Goal: Transaction & Acquisition: Purchase product/service

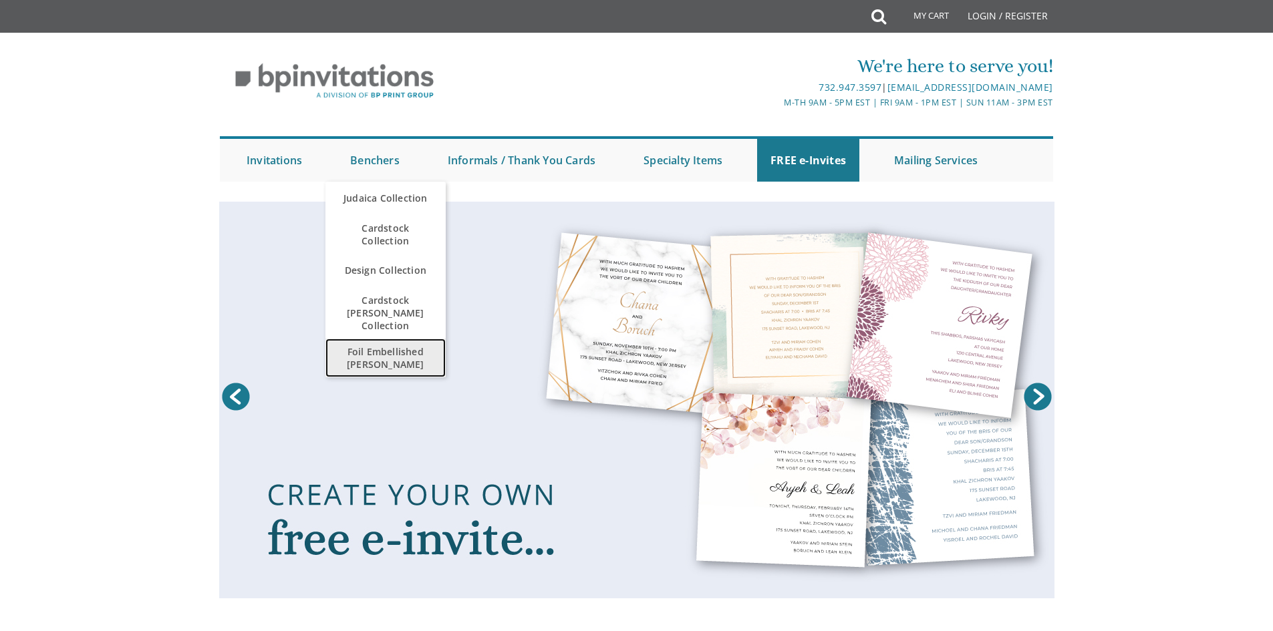
click at [395, 345] on span "Foil Embellished [PERSON_NAME]" at bounding box center [386, 358] width 94 height 39
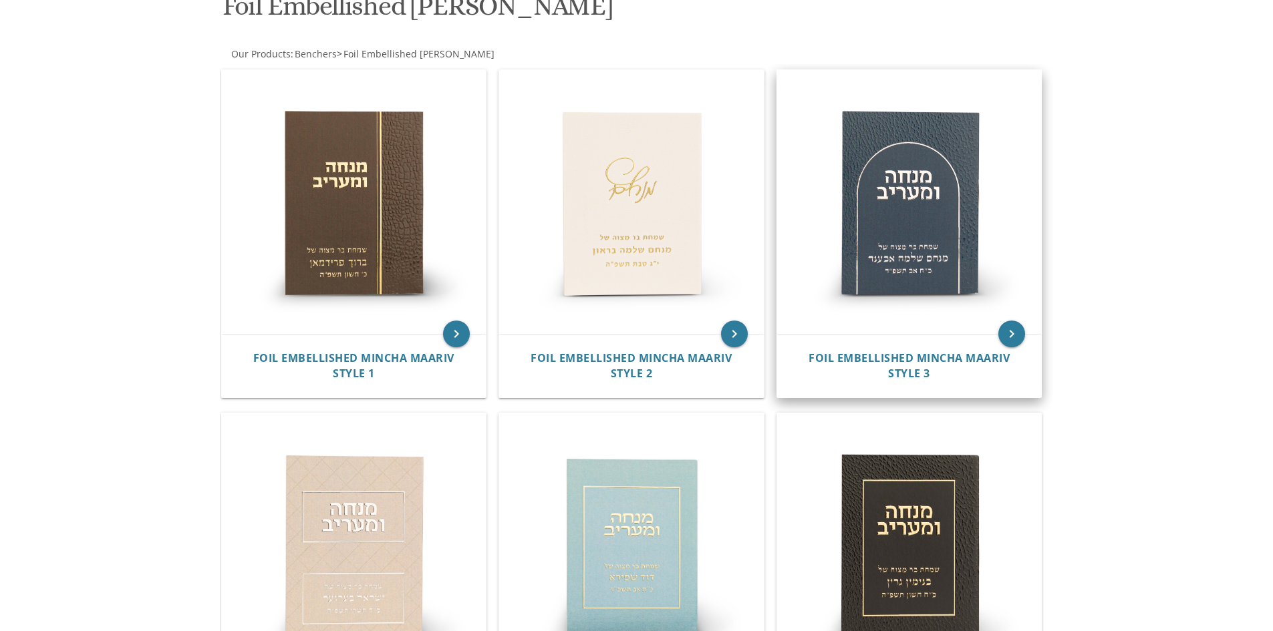
scroll to position [200, 0]
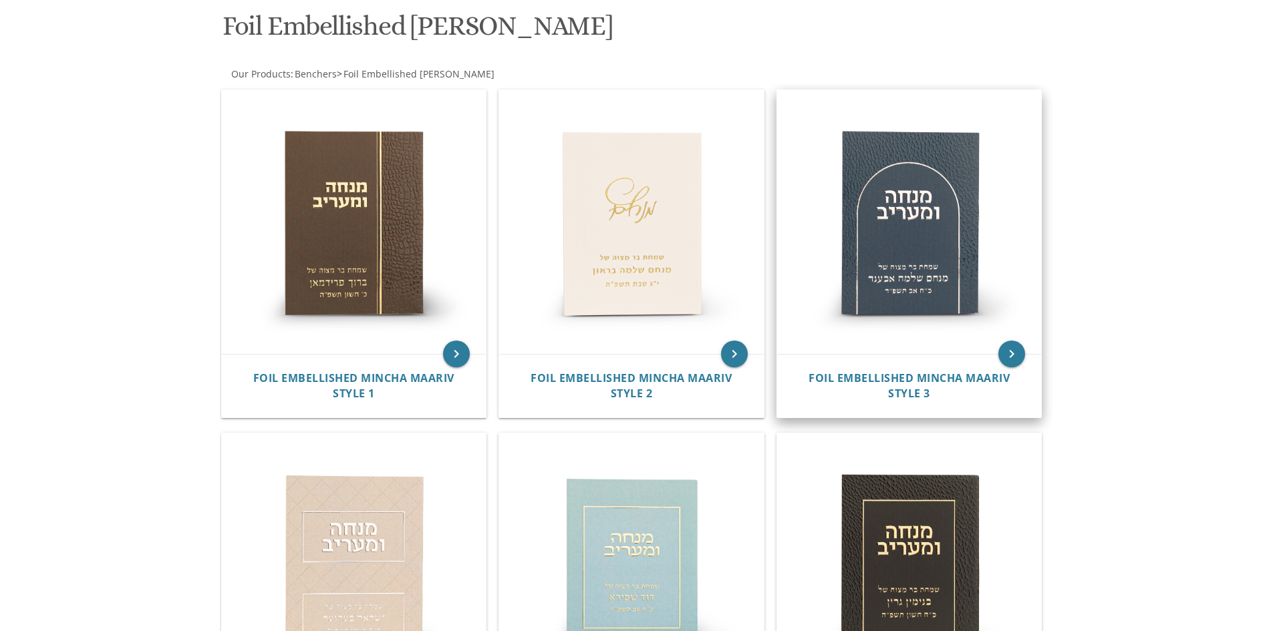
click at [915, 273] on img at bounding box center [909, 222] width 265 height 265
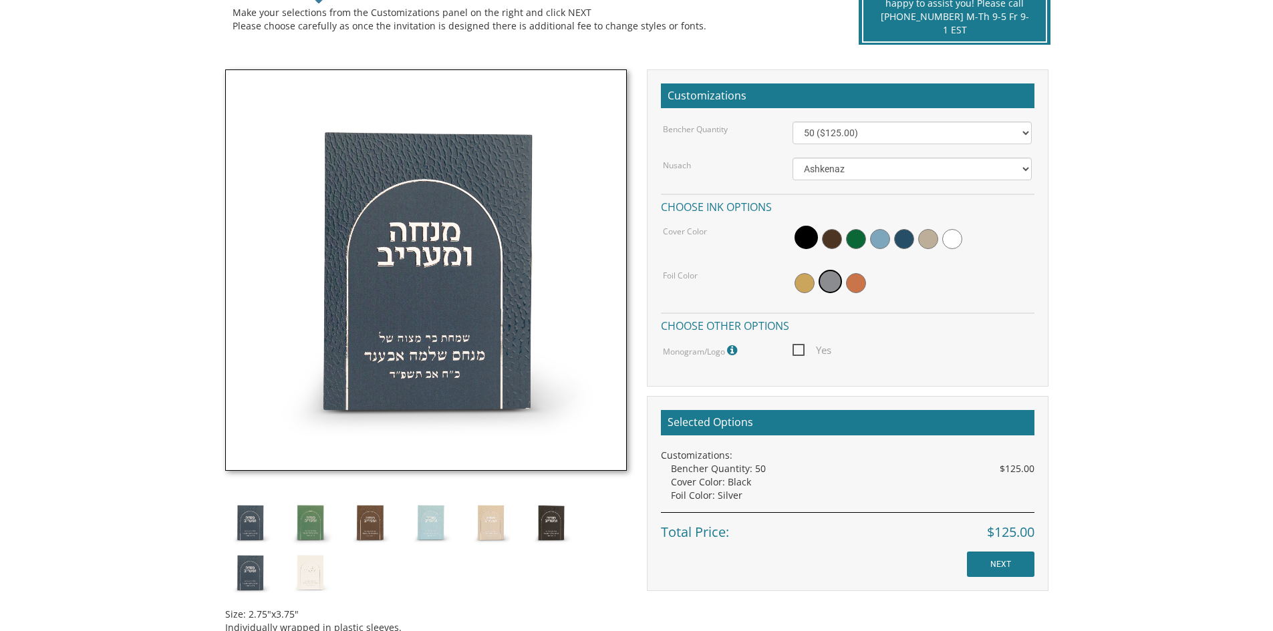
scroll to position [334, 0]
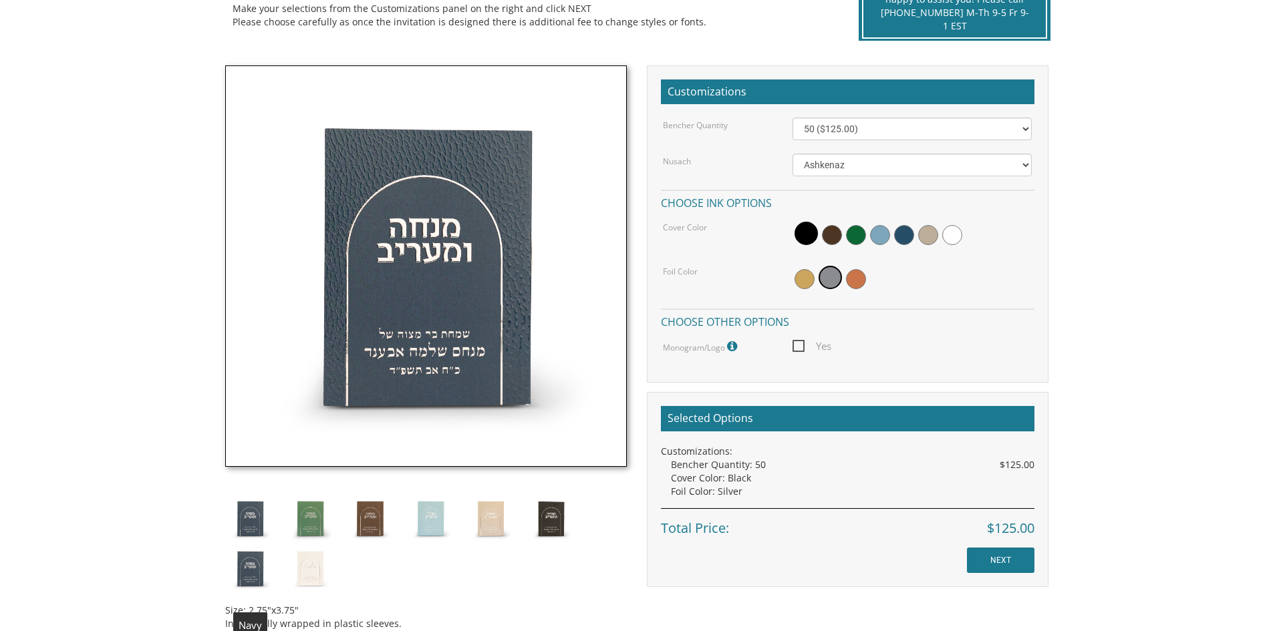
click at [251, 567] on img at bounding box center [250, 569] width 50 height 50
click at [902, 234] on span at bounding box center [904, 235] width 20 height 20
click at [423, 517] on img at bounding box center [430, 519] width 50 height 50
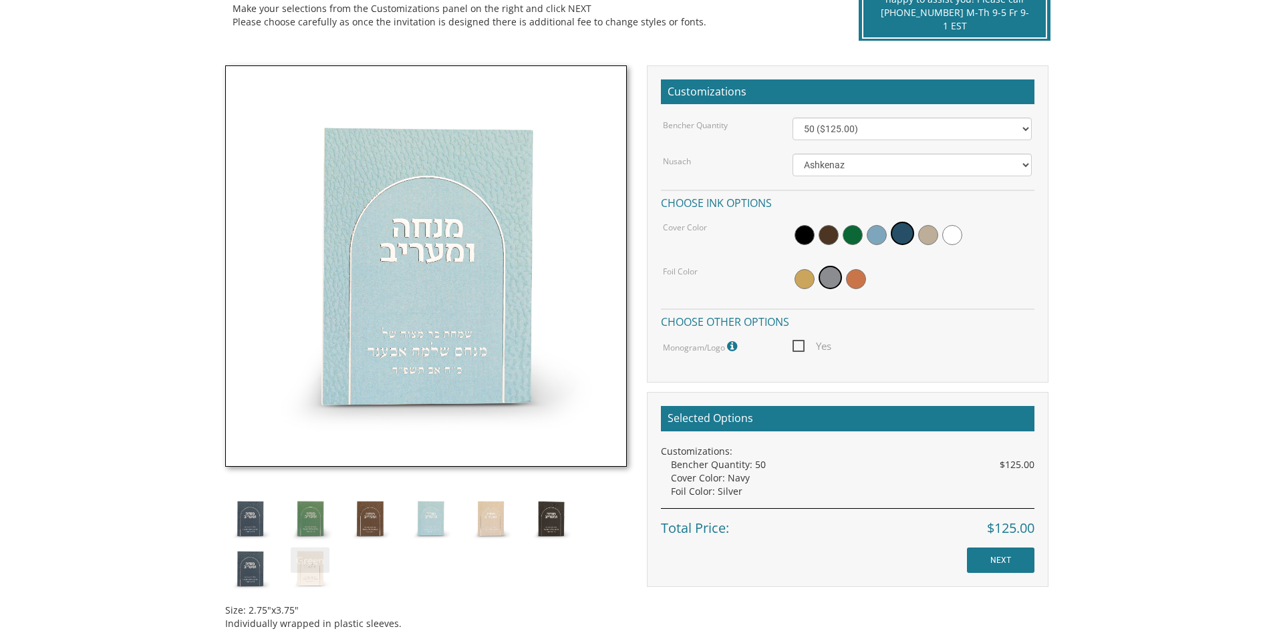
click at [247, 513] on img at bounding box center [250, 519] width 50 height 50
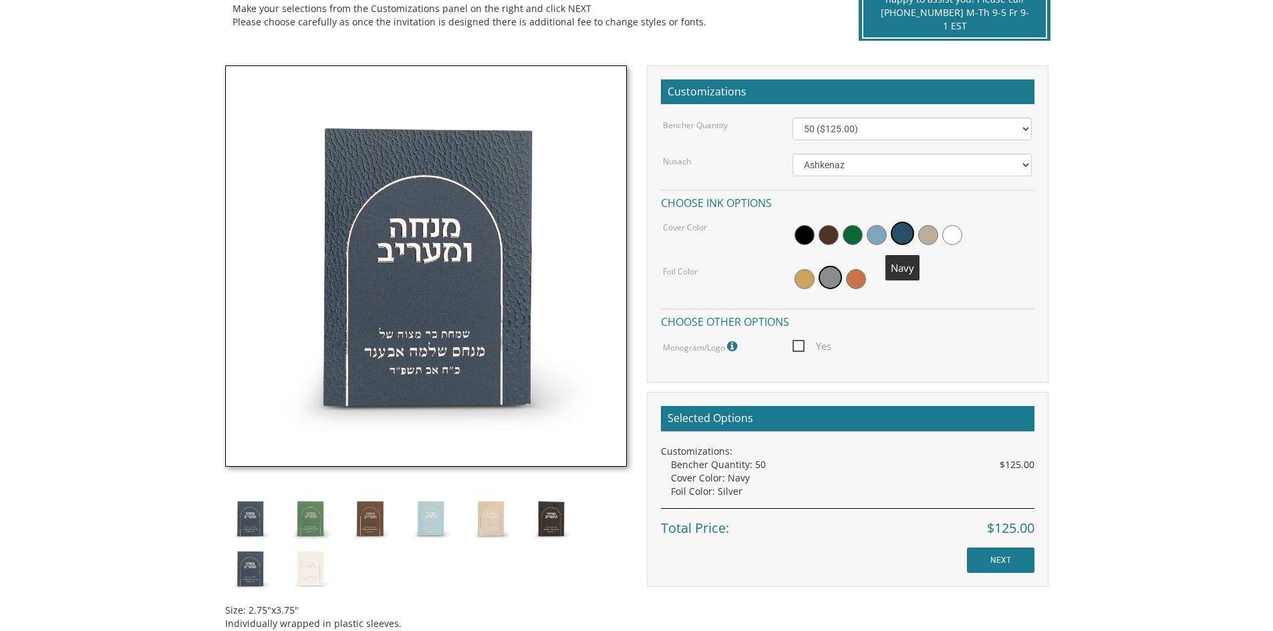
click at [906, 235] on span at bounding box center [901, 233] width 23 height 23
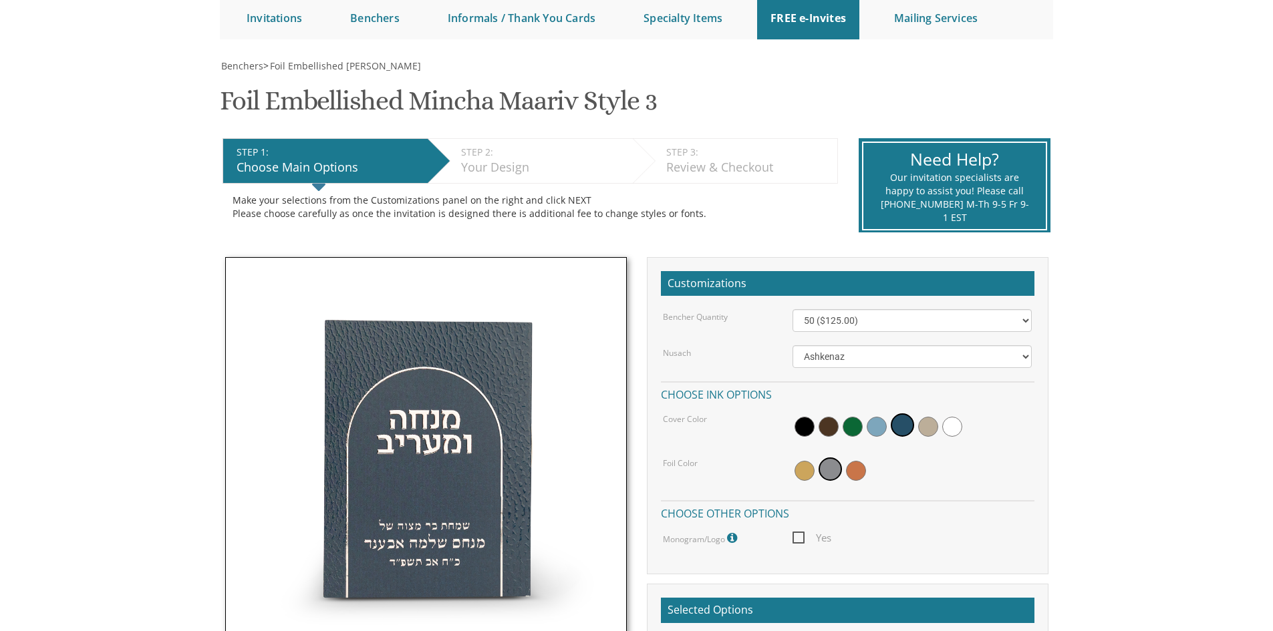
scroll to position [134, 0]
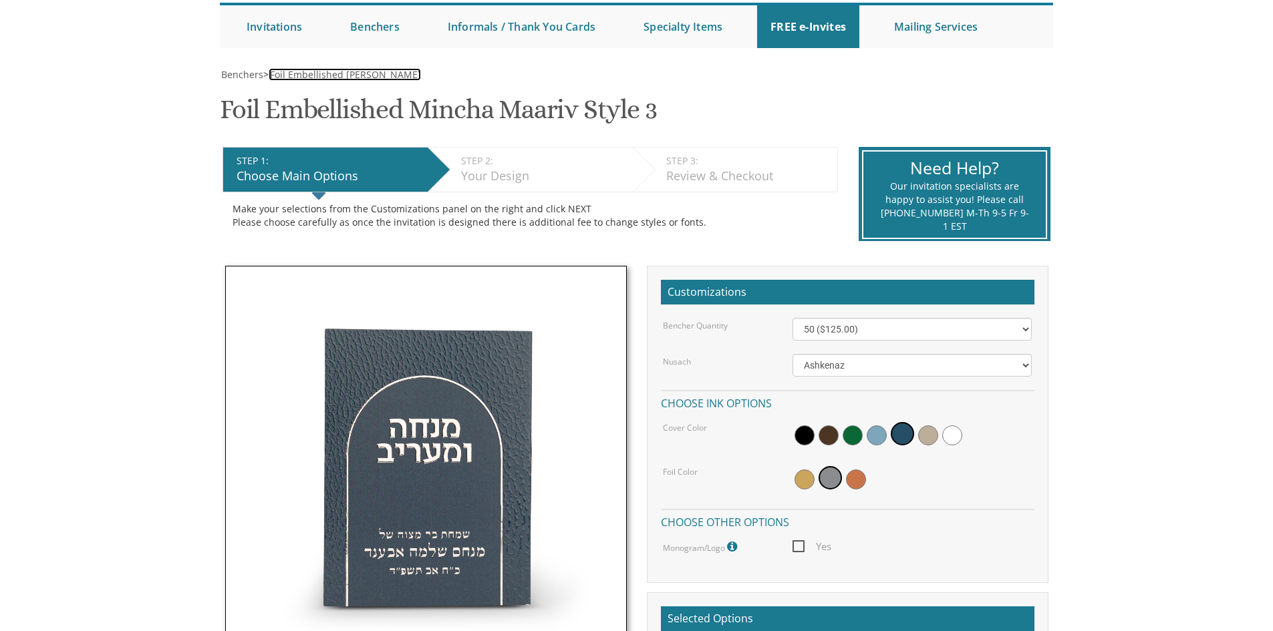
click at [307, 73] on span "Foil Embellished [PERSON_NAME]" at bounding box center [345, 74] width 151 height 13
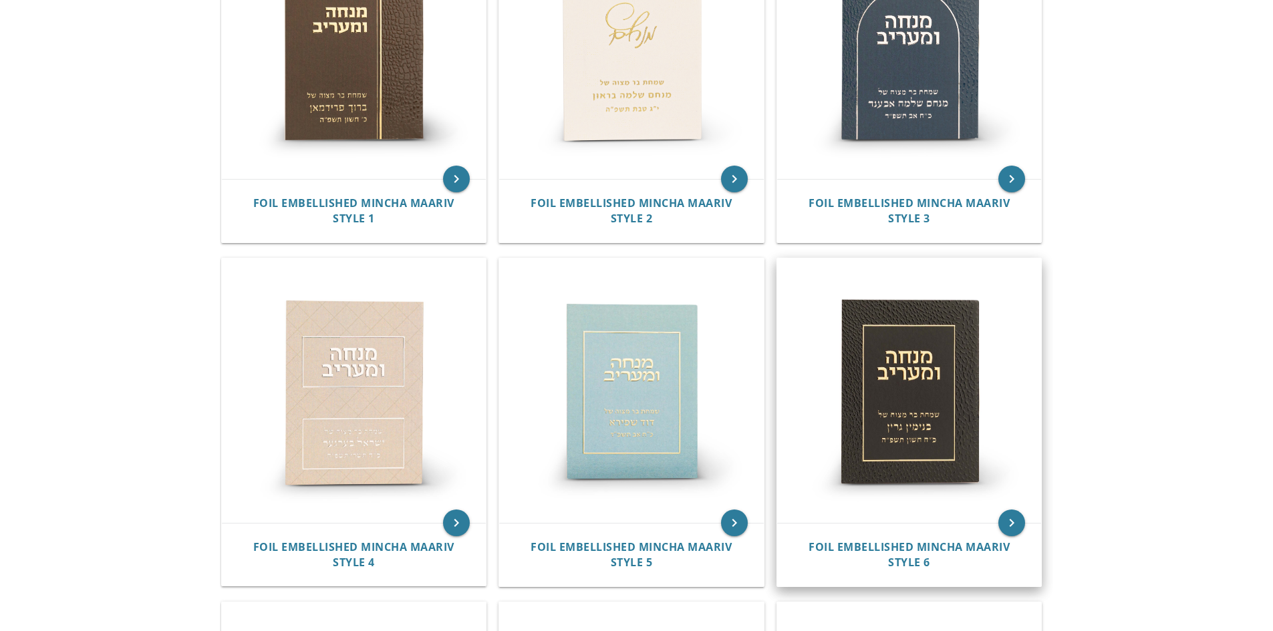
scroll to position [200, 0]
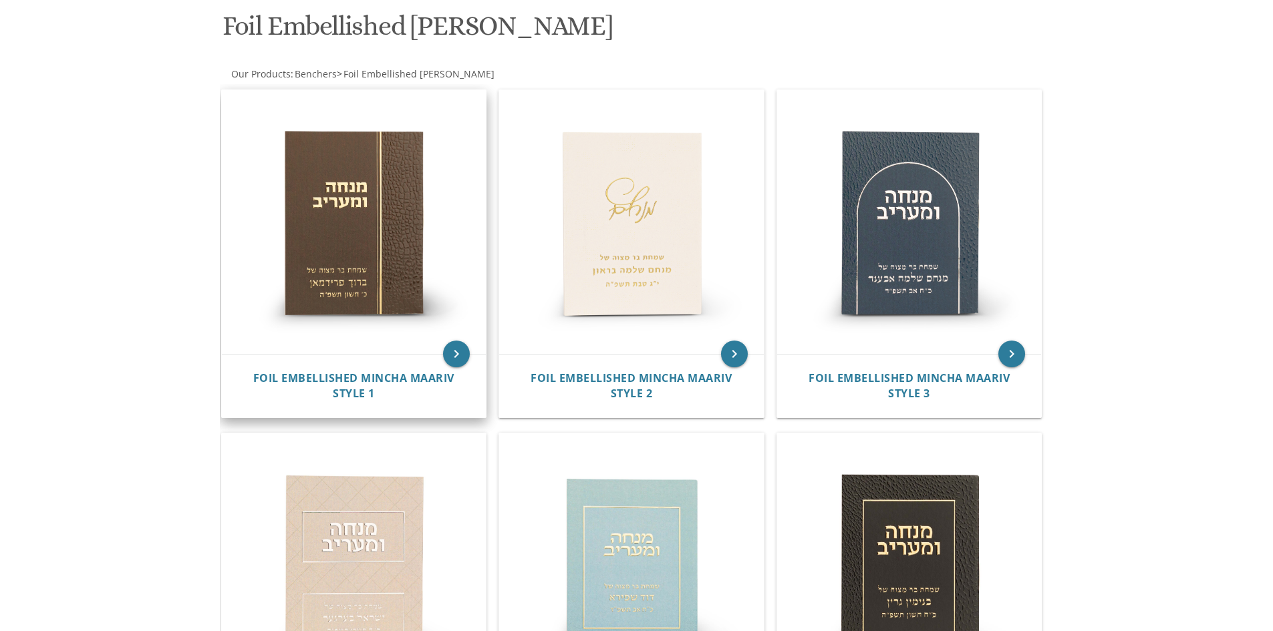
click at [343, 175] on img at bounding box center [354, 222] width 265 height 265
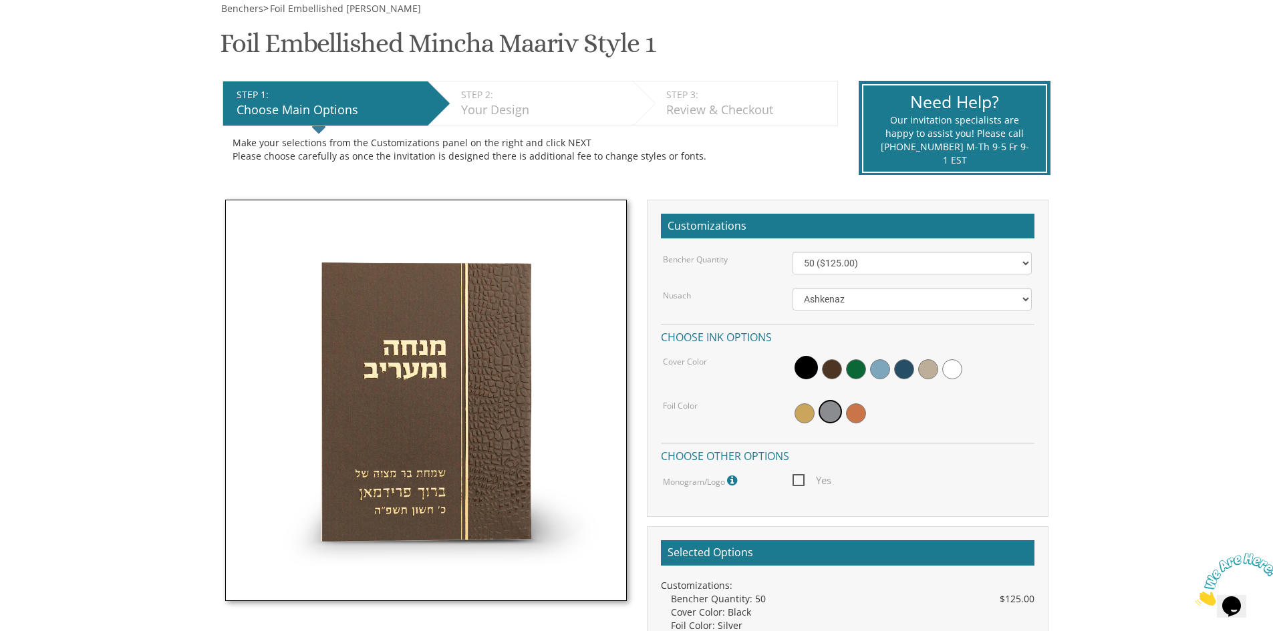
scroll to position [200, 0]
click at [902, 377] on span at bounding box center [904, 369] width 20 height 20
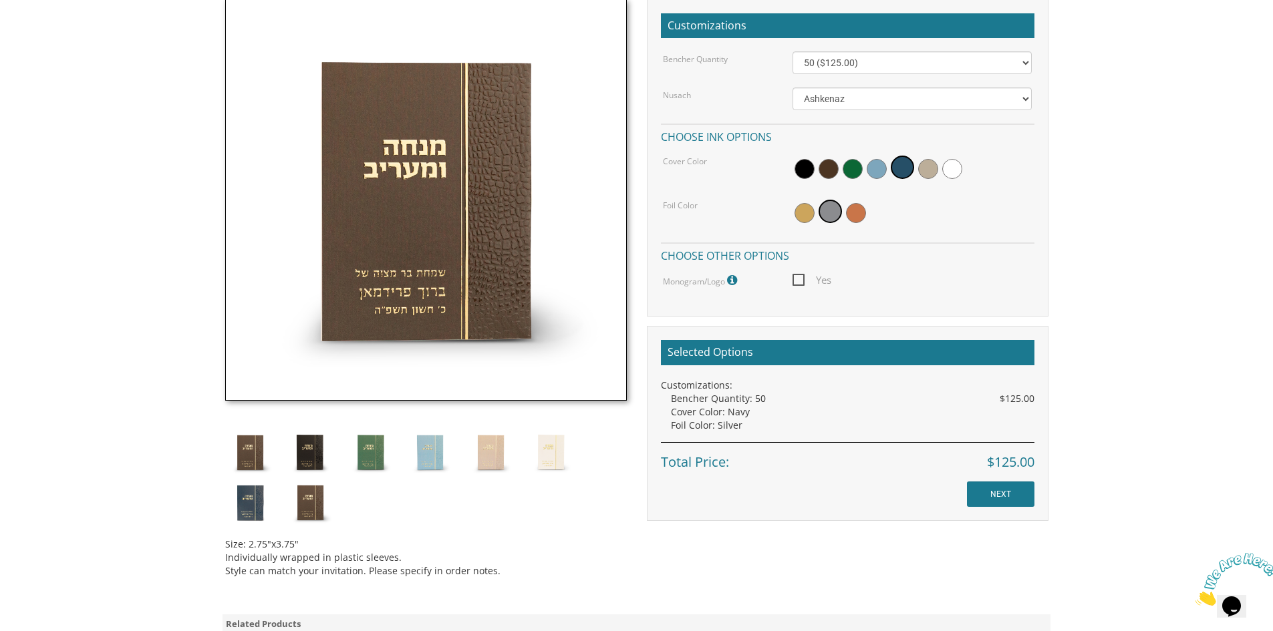
scroll to position [401, 0]
click at [235, 507] on img at bounding box center [250, 502] width 50 height 50
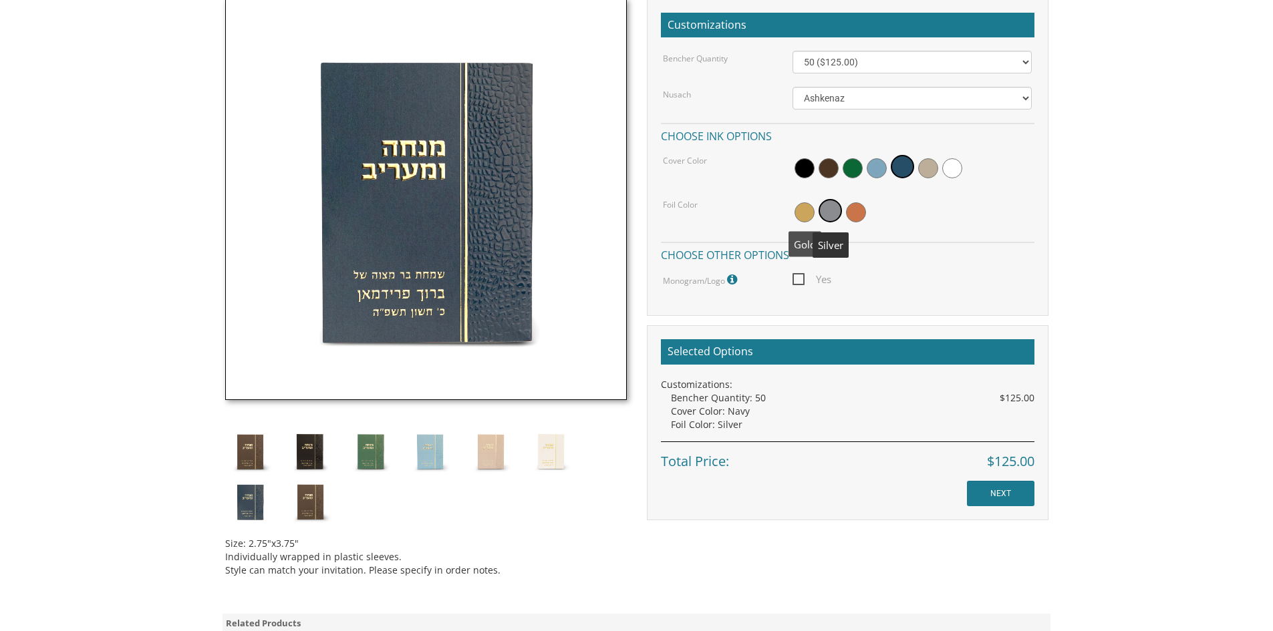
click at [806, 202] on span at bounding box center [804, 212] width 20 height 20
click at [855, 207] on span at bounding box center [856, 212] width 20 height 20
click at [830, 210] on span at bounding box center [828, 212] width 20 height 20
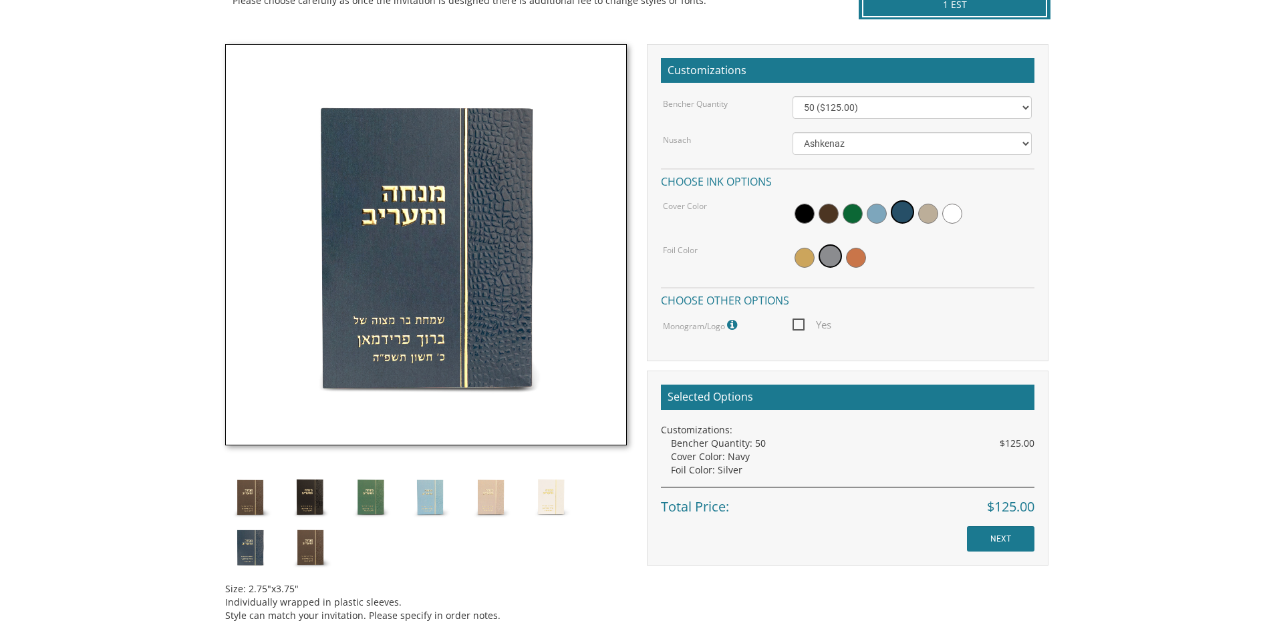
scroll to position [334, 0]
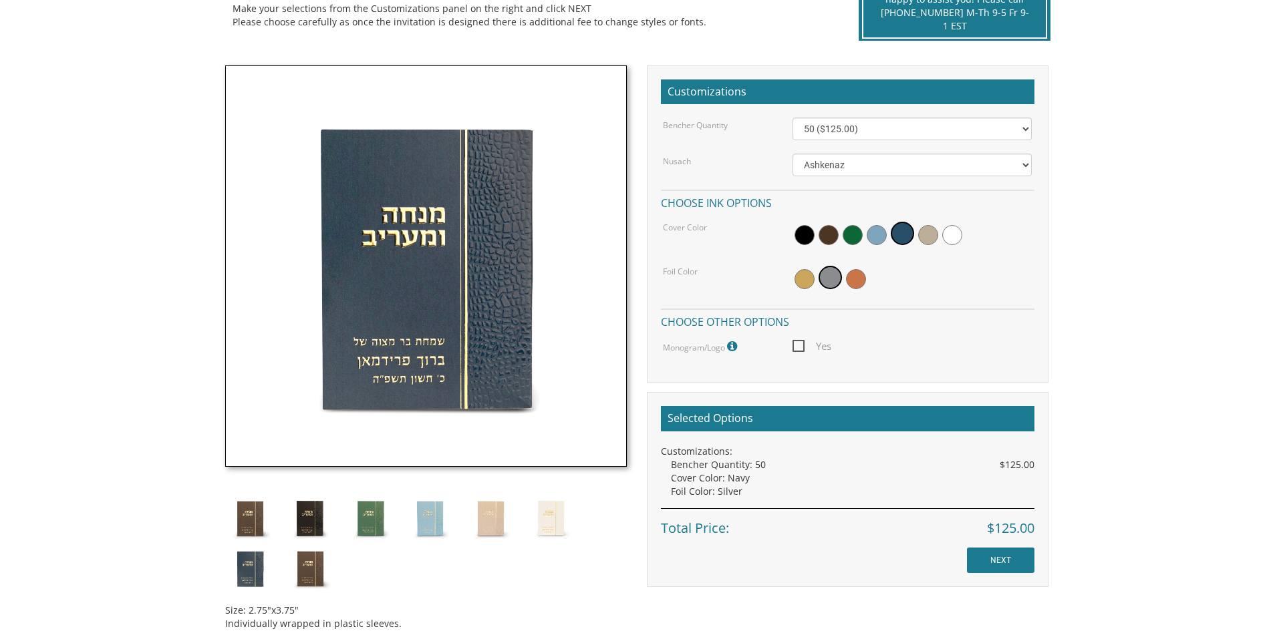
click at [732, 346] on icon at bounding box center [733, 347] width 13 height 12
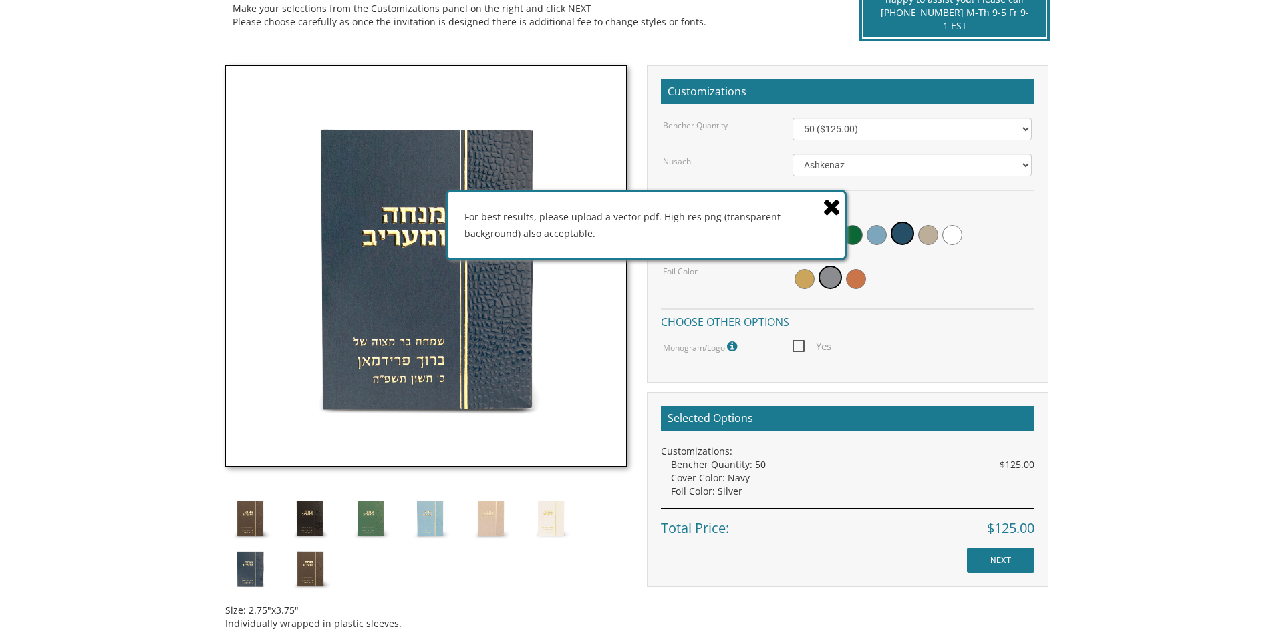
click at [732, 346] on icon at bounding box center [733, 347] width 13 height 12
click at [840, 218] on icon at bounding box center [831, 206] width 19 height 23
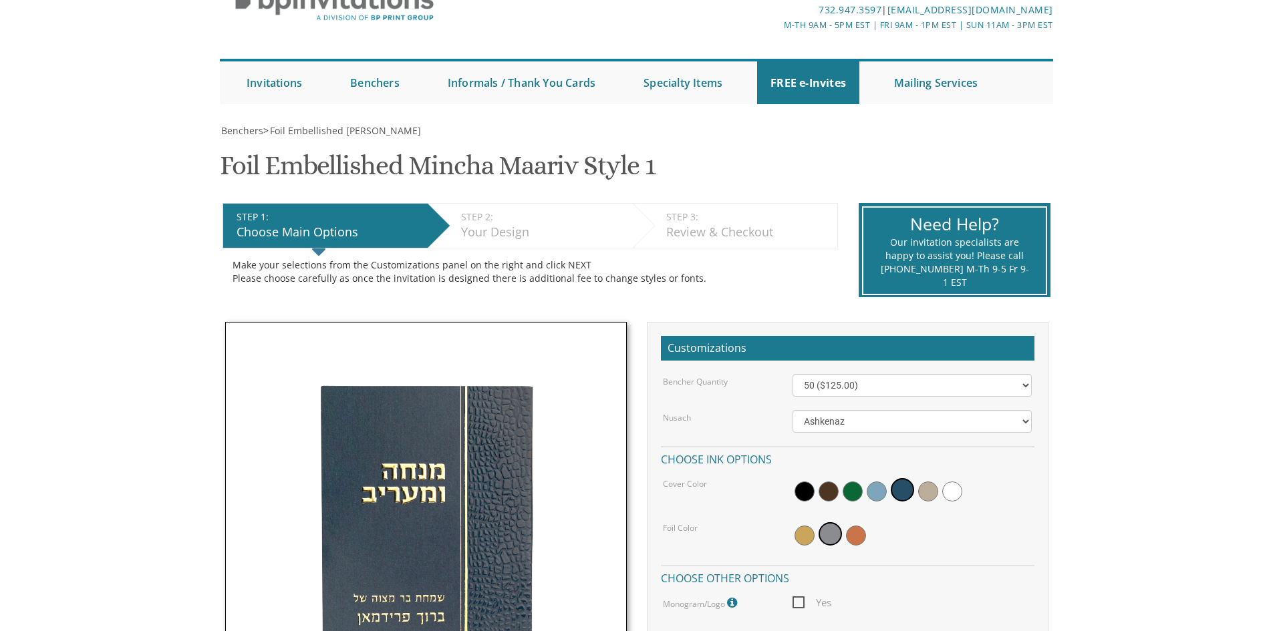
scroll to position [0, 0]
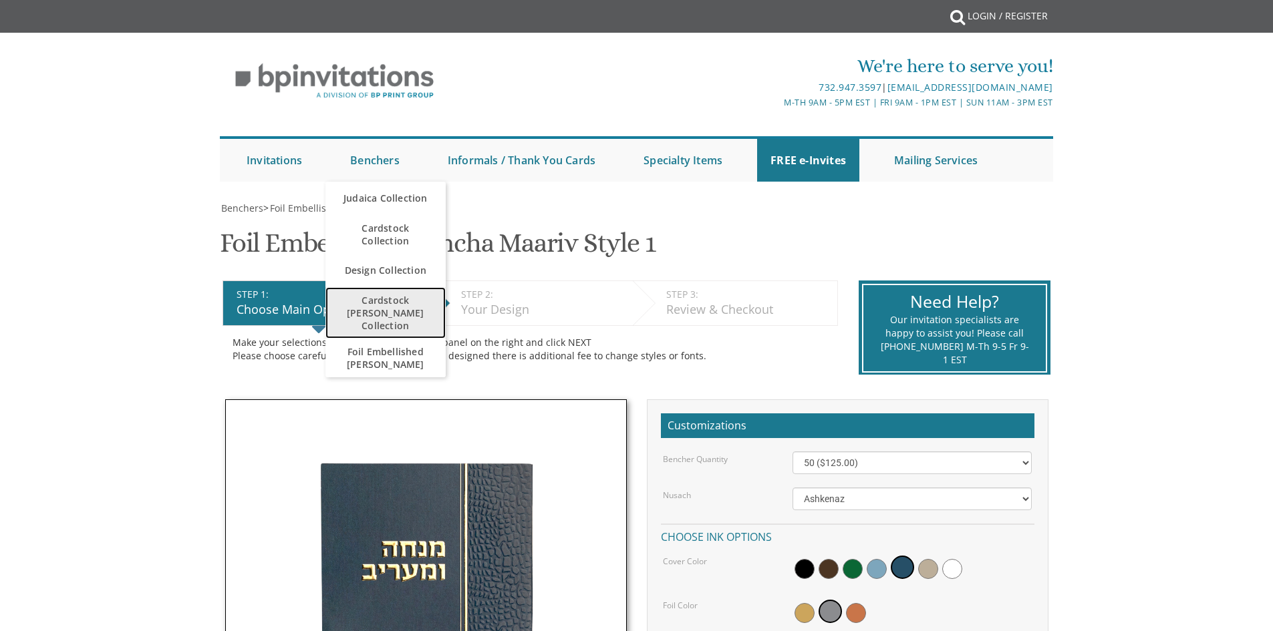
click at [399, 294] on span "Cardstock [PERSON_NAME] Collection" at bounding box center [386, 312] width 94 height 51
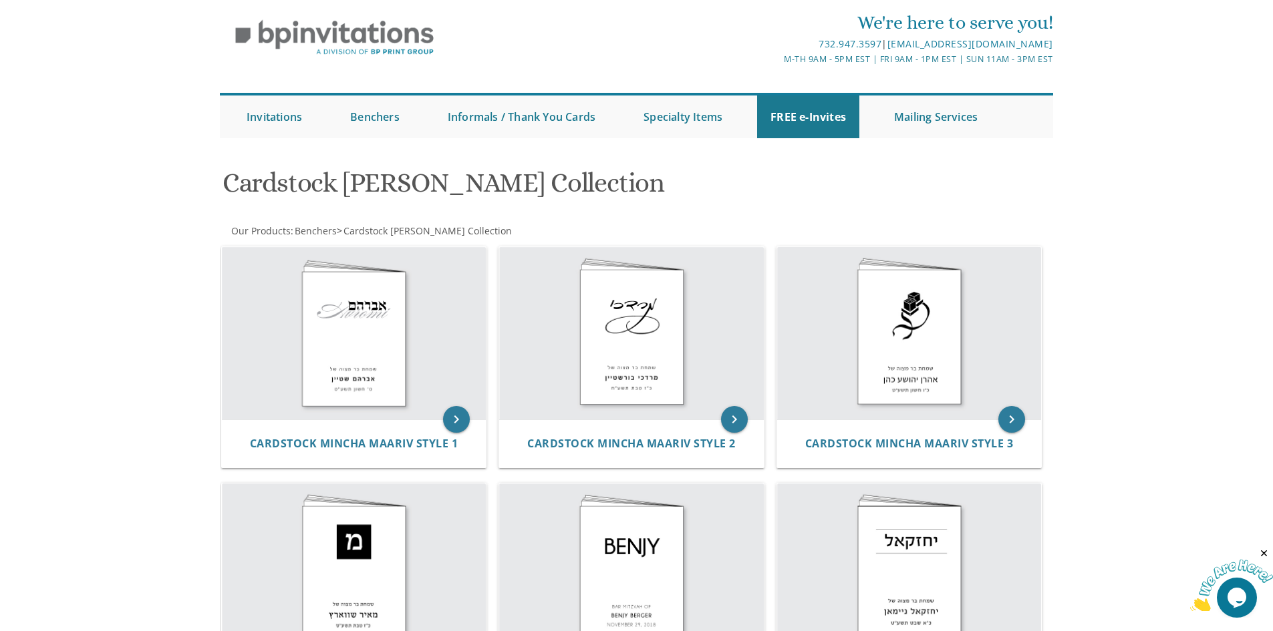
scroll to position [67, 0]
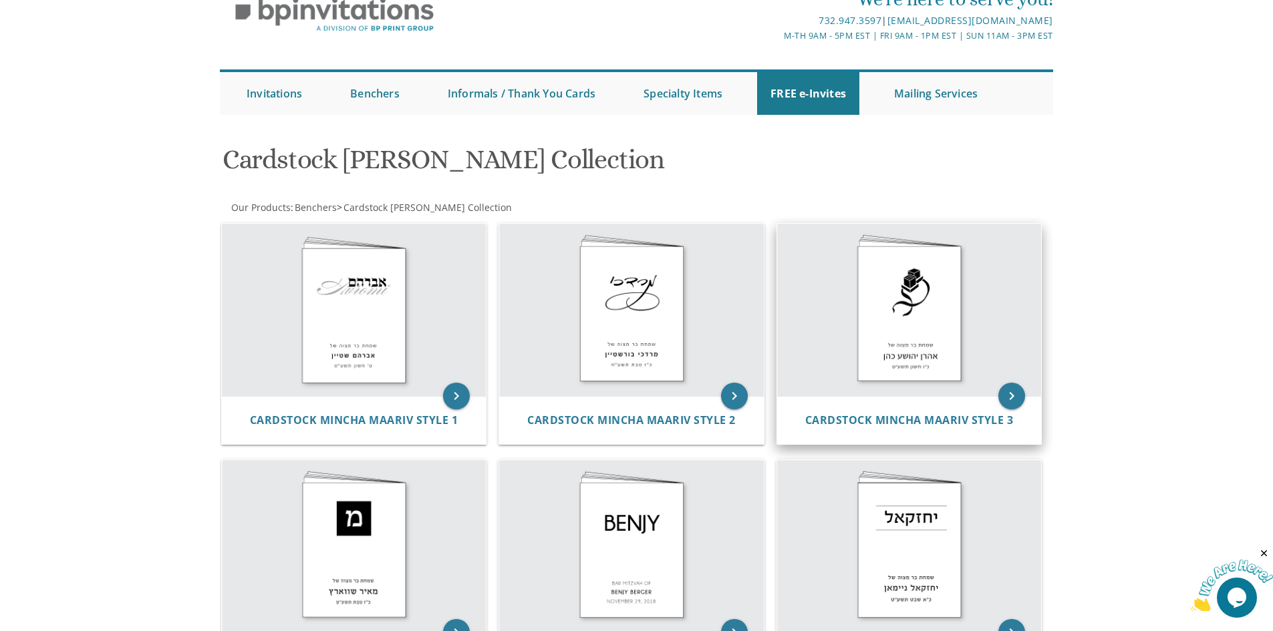
click at [925, 341] on img at bounding box center [909, 310] width 265 height 172
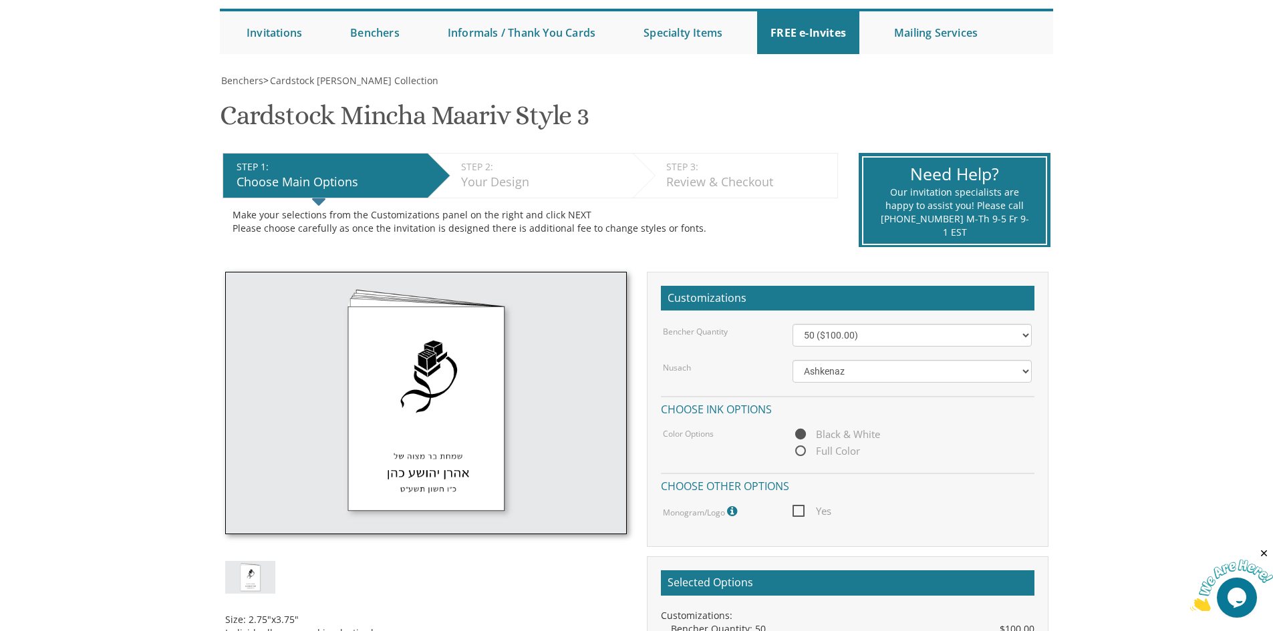
scroll to position [134, 0]
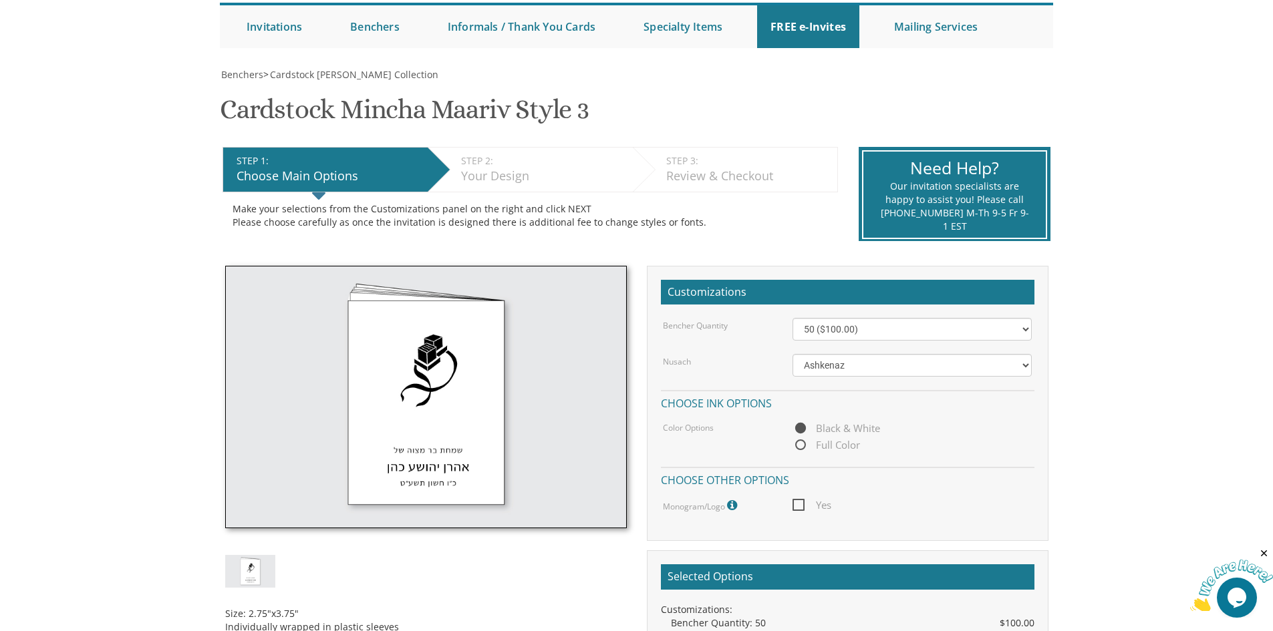
click at [841, 450] on span "Full Color" at bounding box center [825, 445] width 67 height 17
click at [801, 450] on input "Full Color" at bounding box center [796, 446] width 9 height 9
radio input "true"
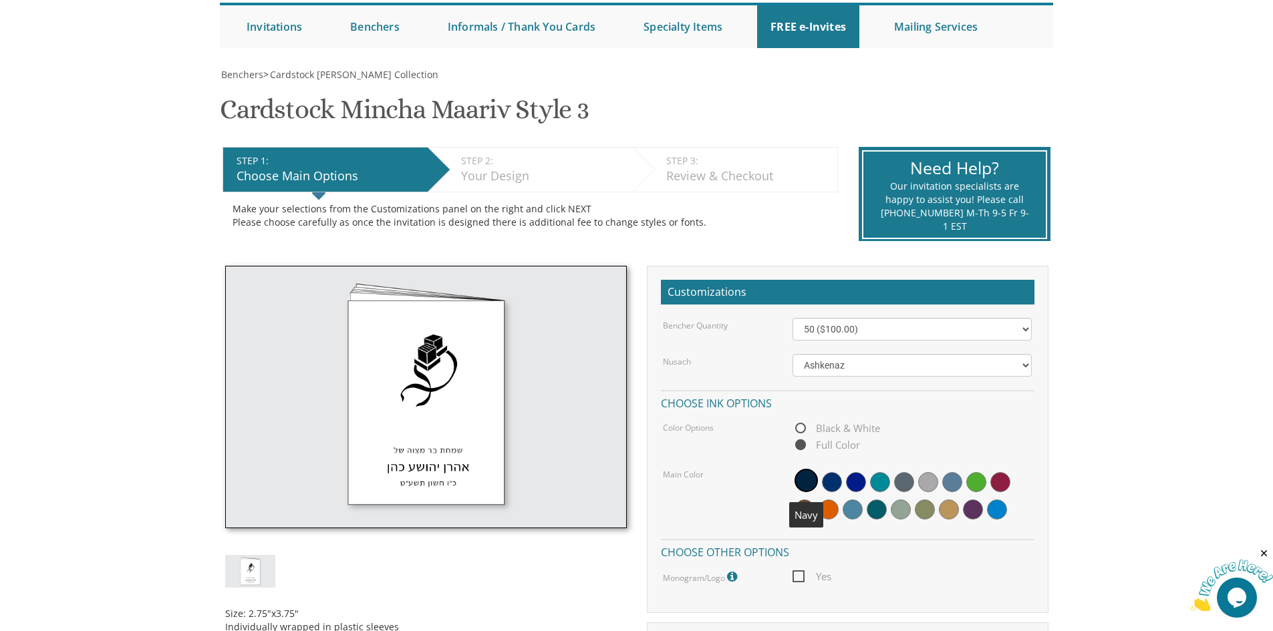
click at [810, 482] on span at bounding box center [805, 480] width 23 height 23
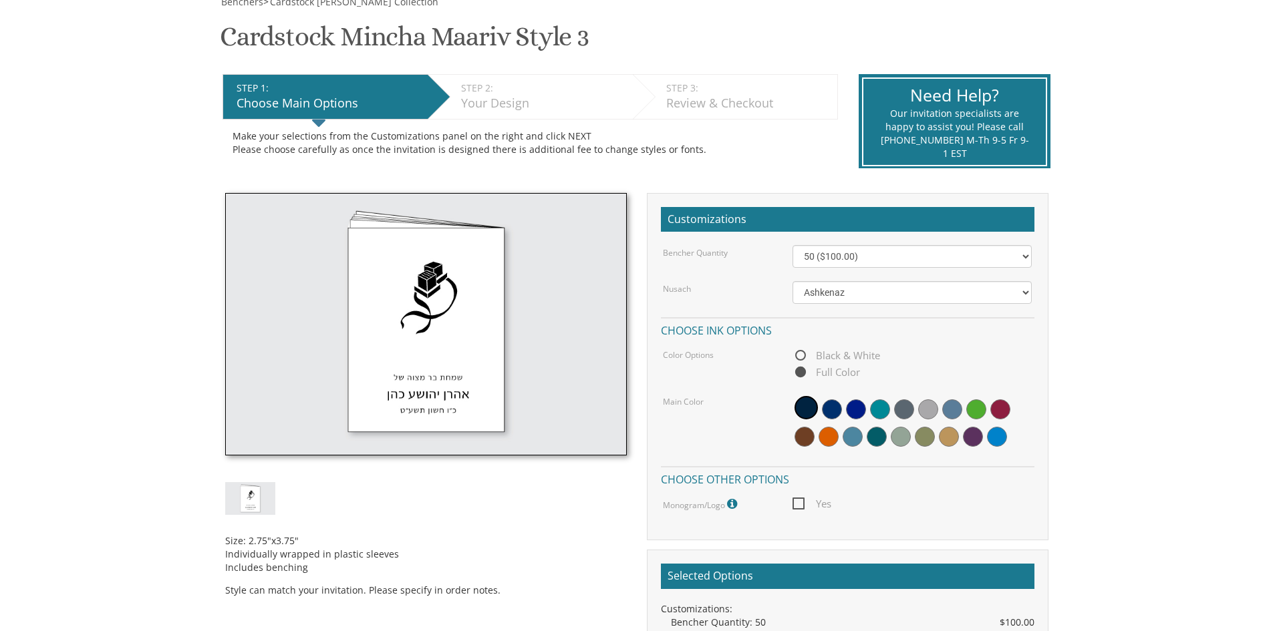
scroll to position [200, 0]
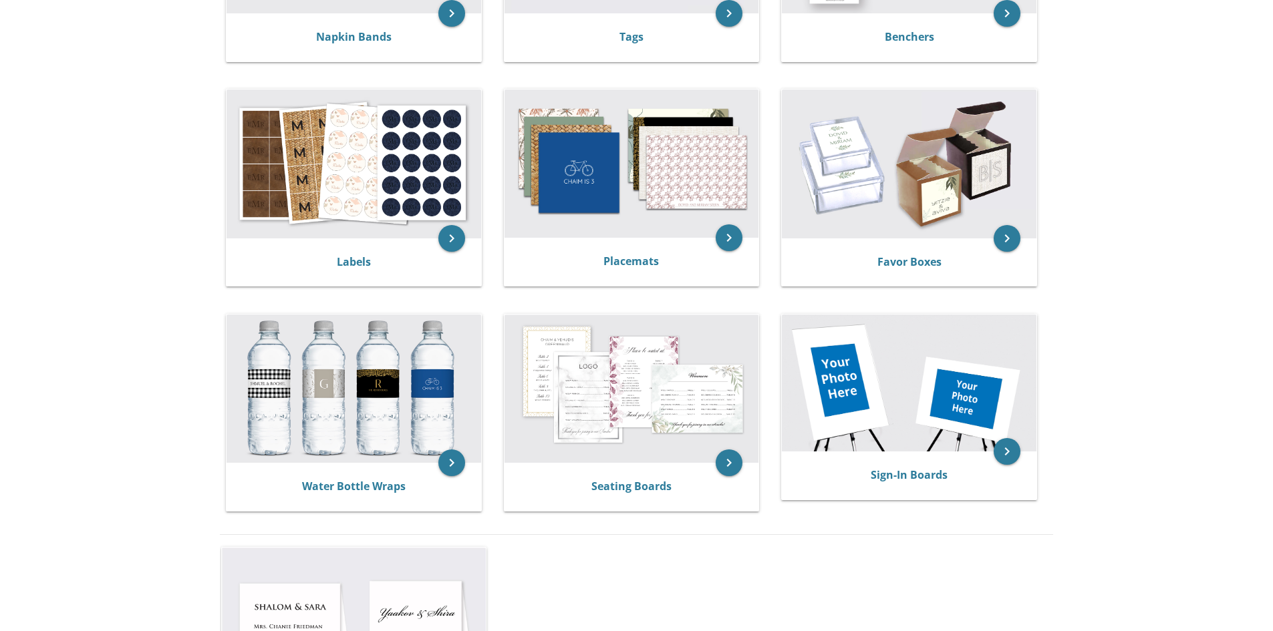
scroll to position [401, 0]
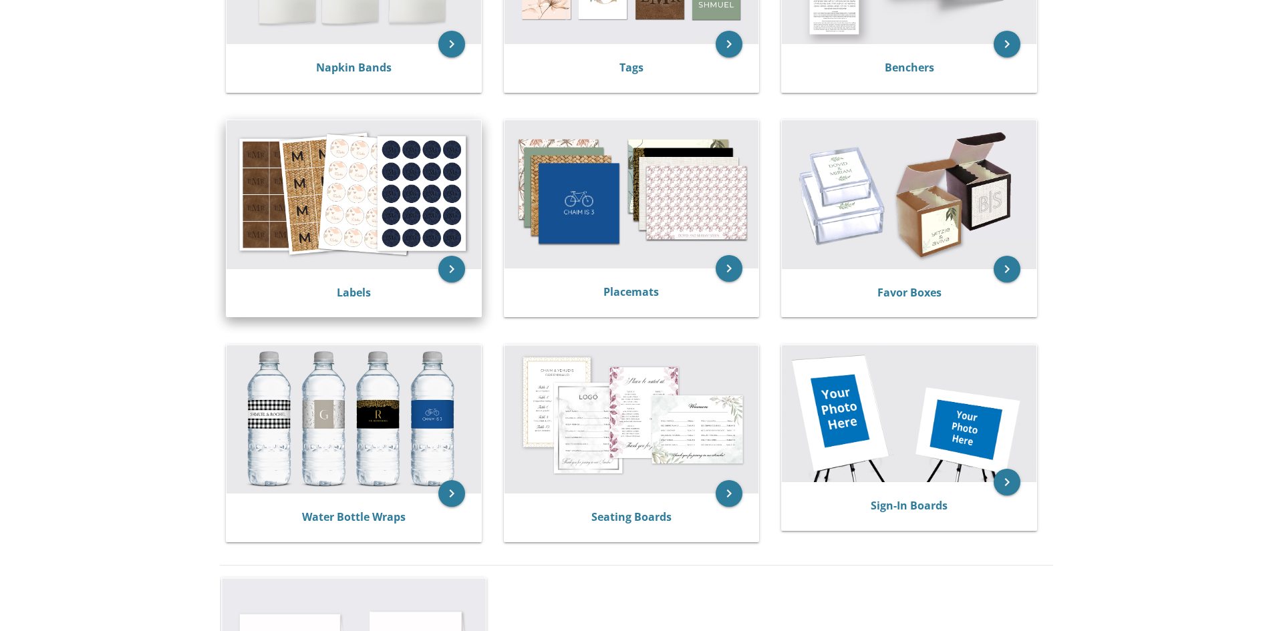
click at [369, 184] on img at bounding box center [353, 194] width 255 height 148
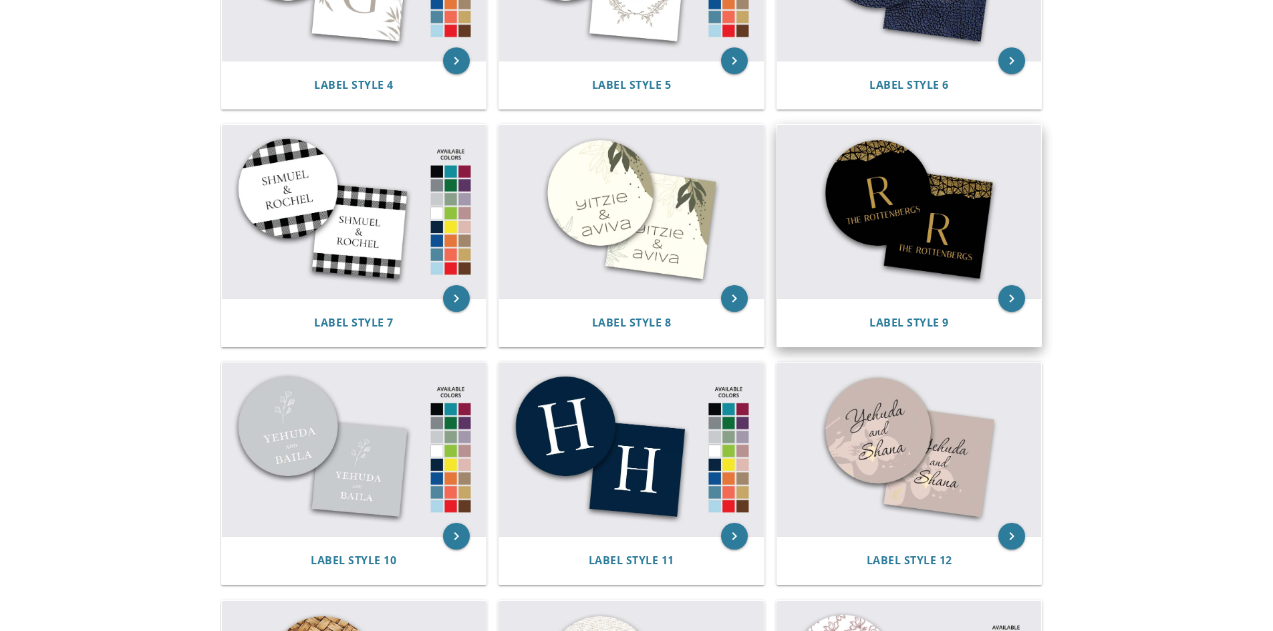
scroll to position [868, 0]
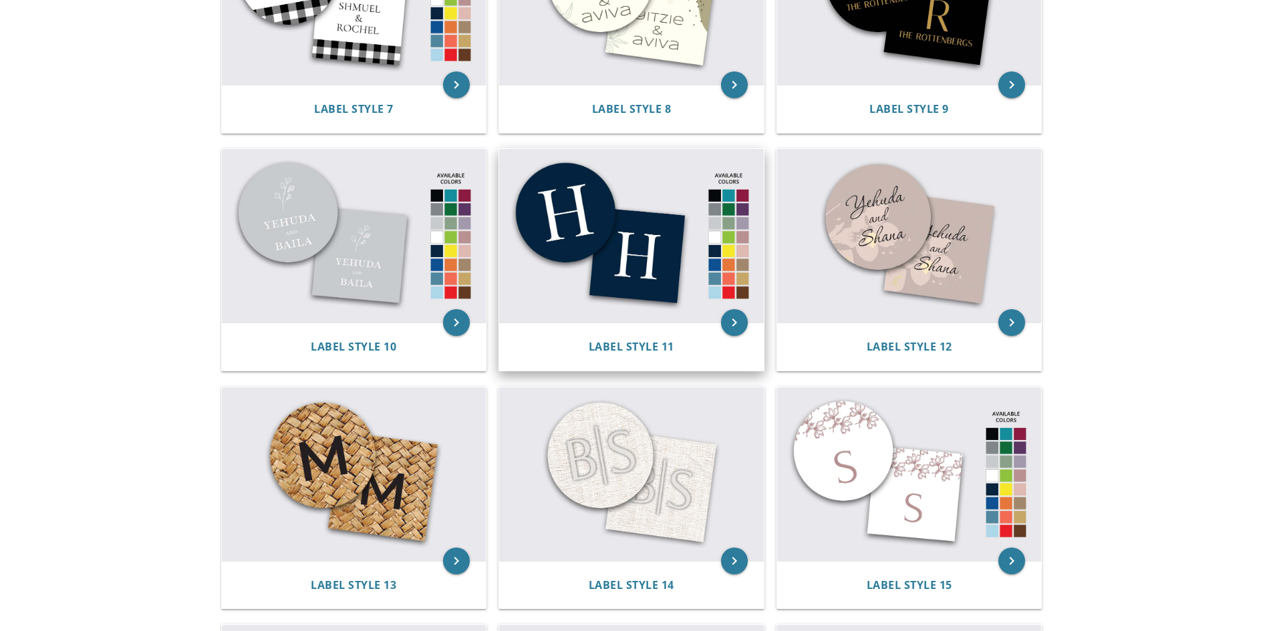
click at [620, 257] on img at bounding box center [631, 236] width 265 height 174
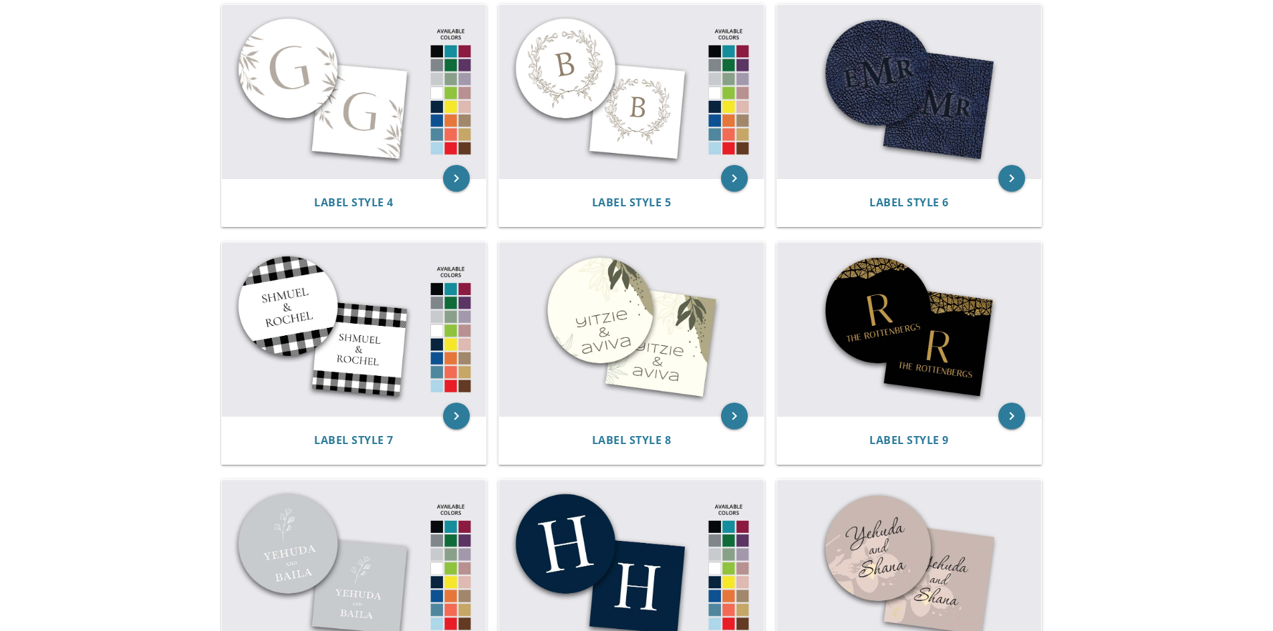
scroll to position [534, 0]
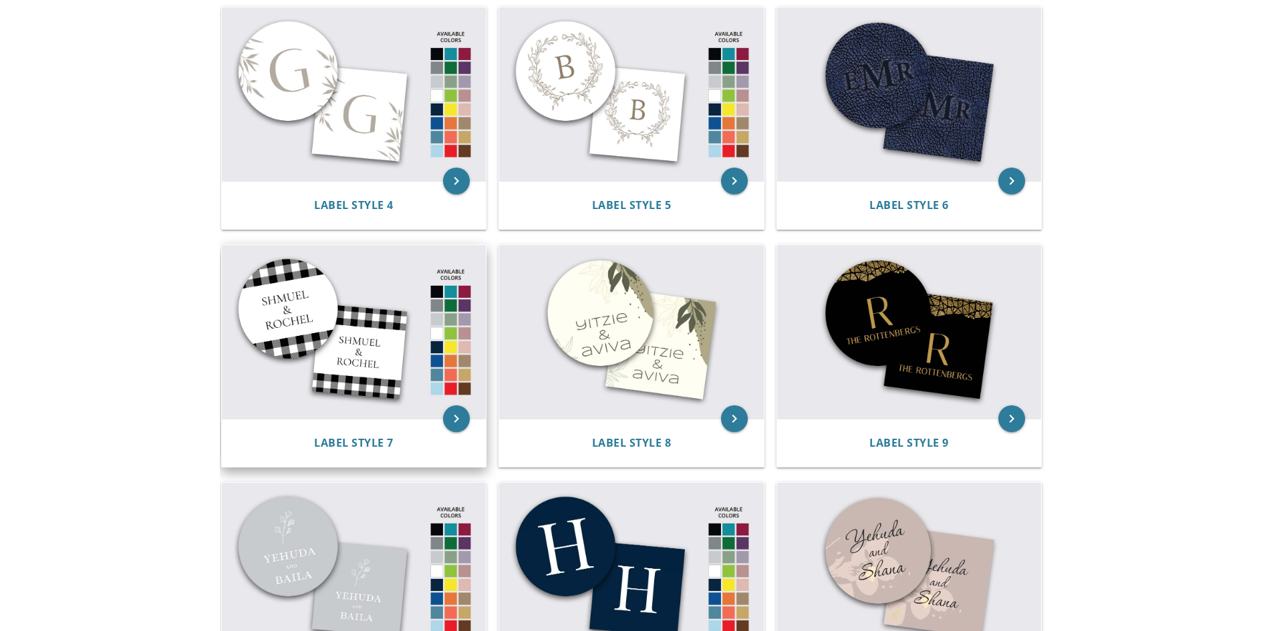
click at [408, 351] on img at bounding box center [354, 332] width 265 height 174
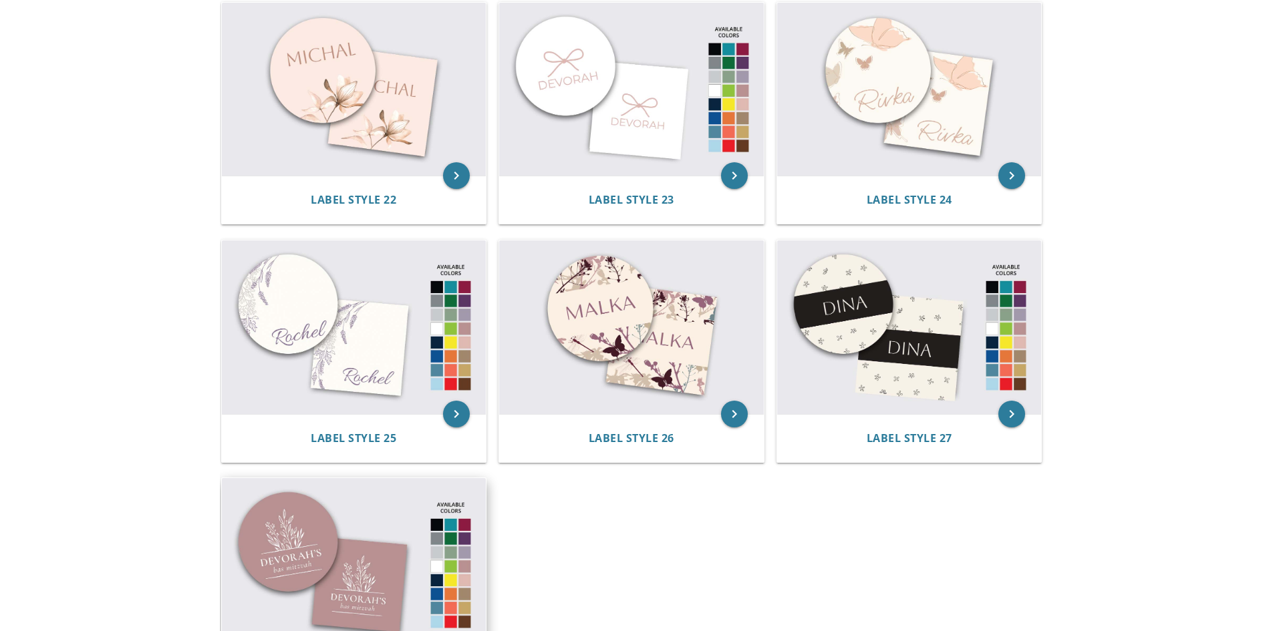
scroll to position [2071, 0]
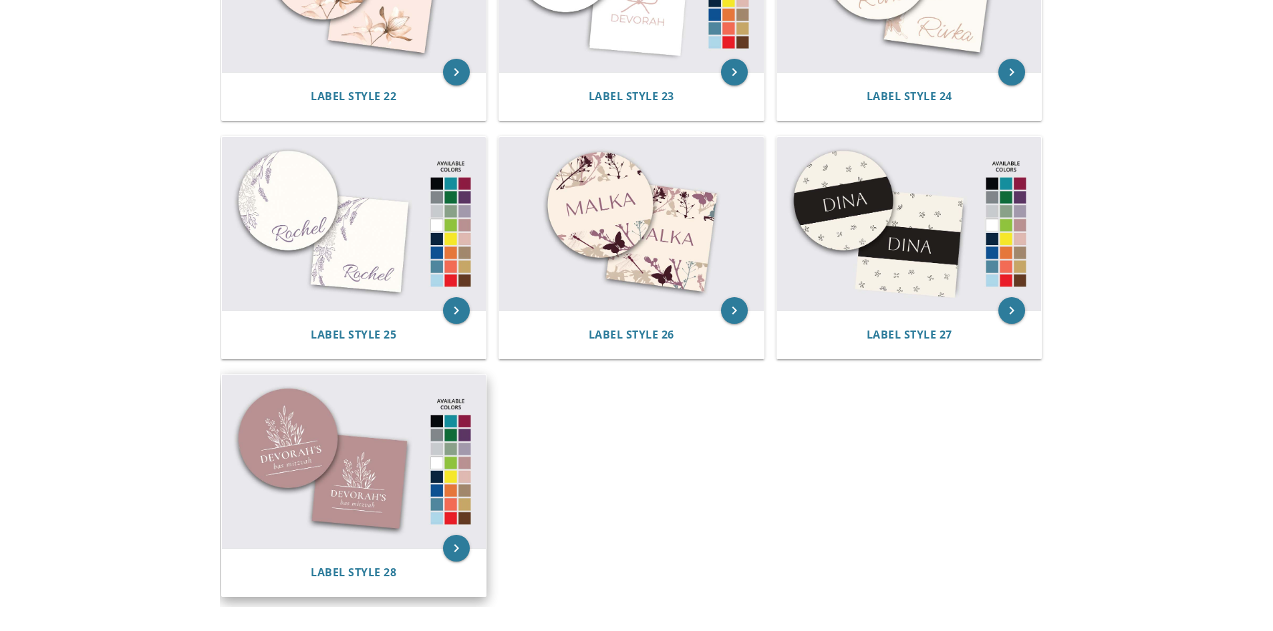
click at [384, 465] on img at bounding box center [354, 462] width 265 height 174
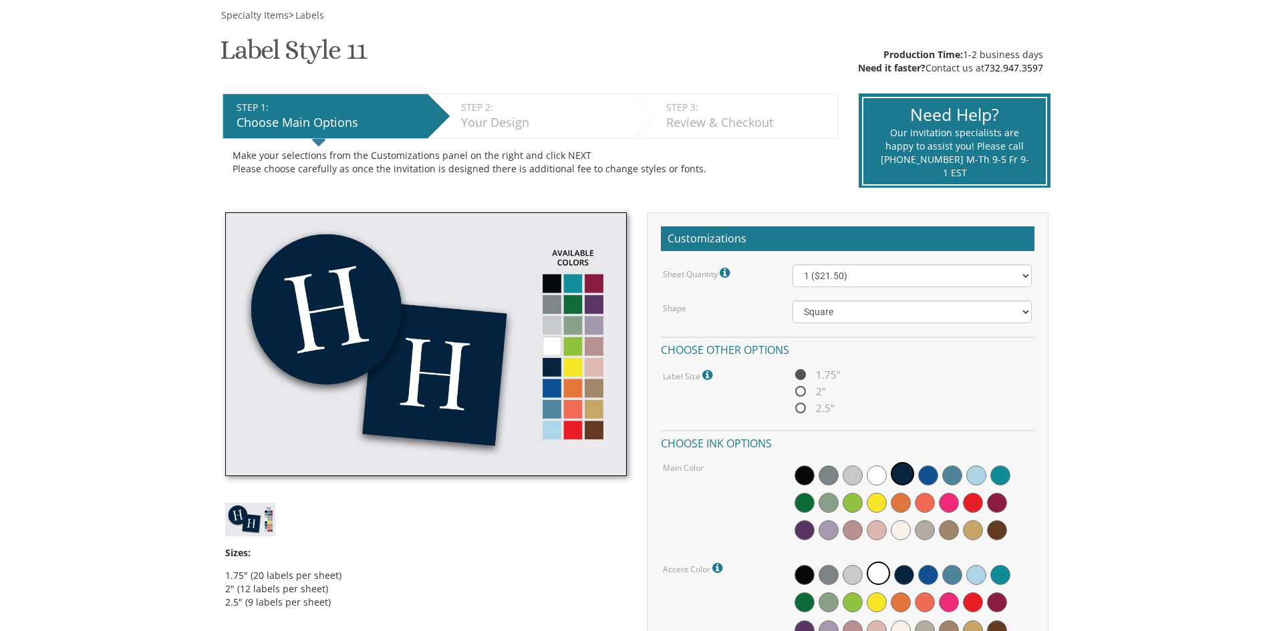
scroll to position [401, 0]
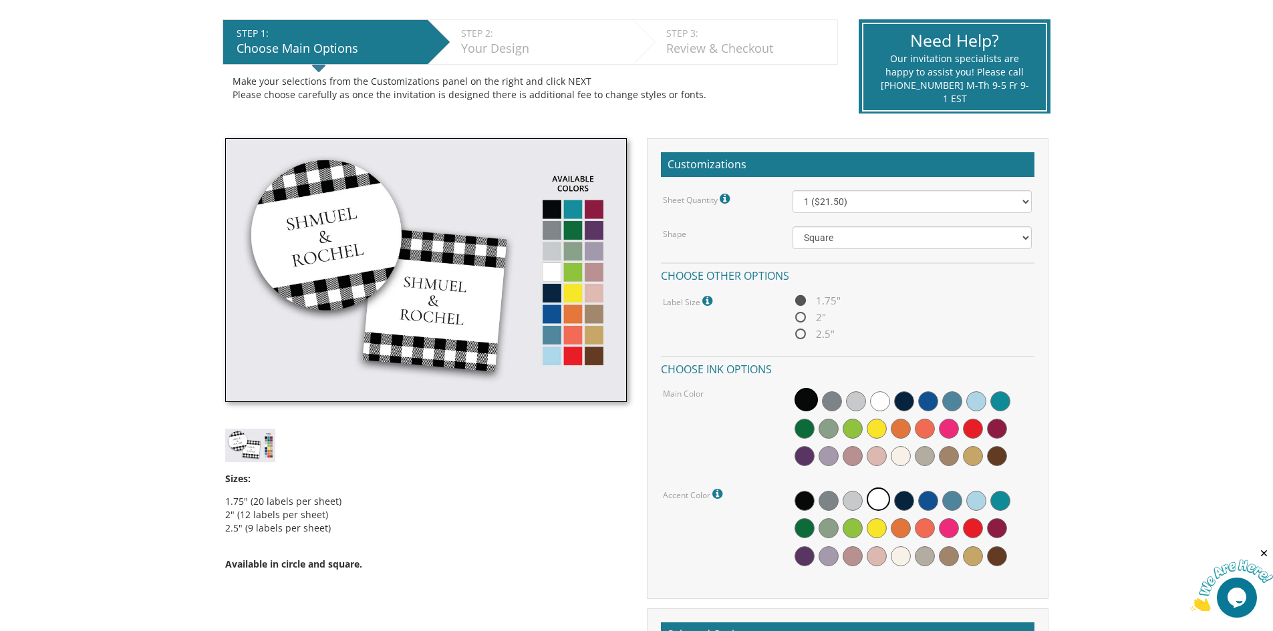
scroll to position [534, 0]
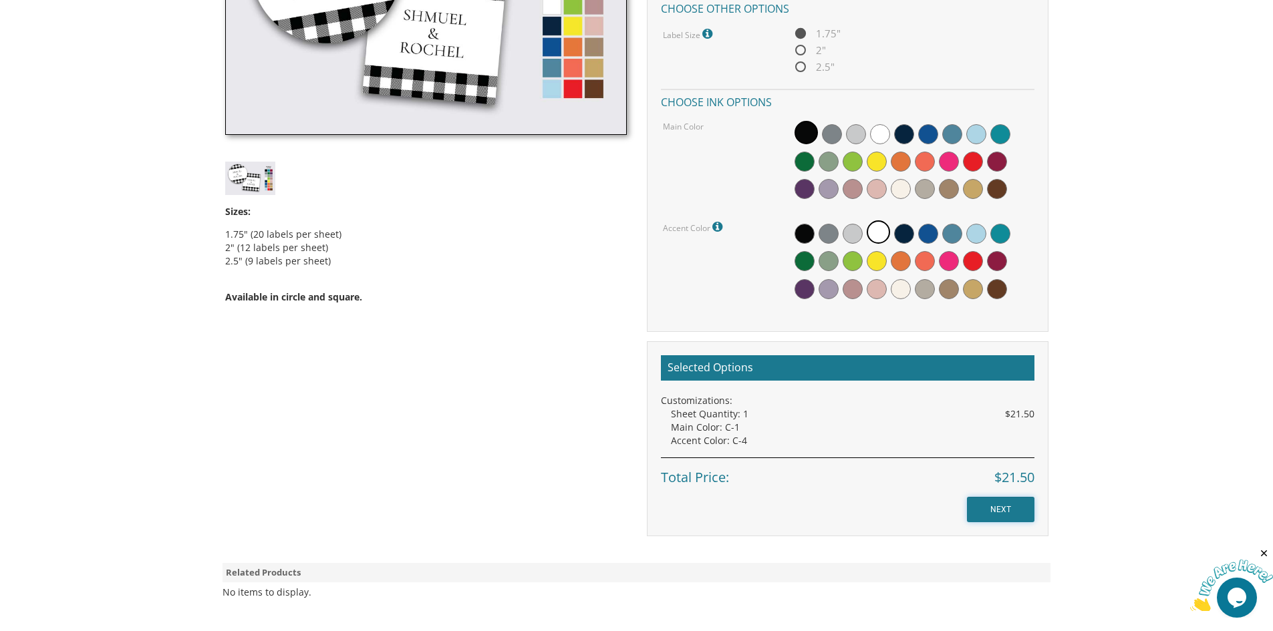
click at [978, 521] on input "NEXT" at bounding box center [1000, 509] width 67 height 25
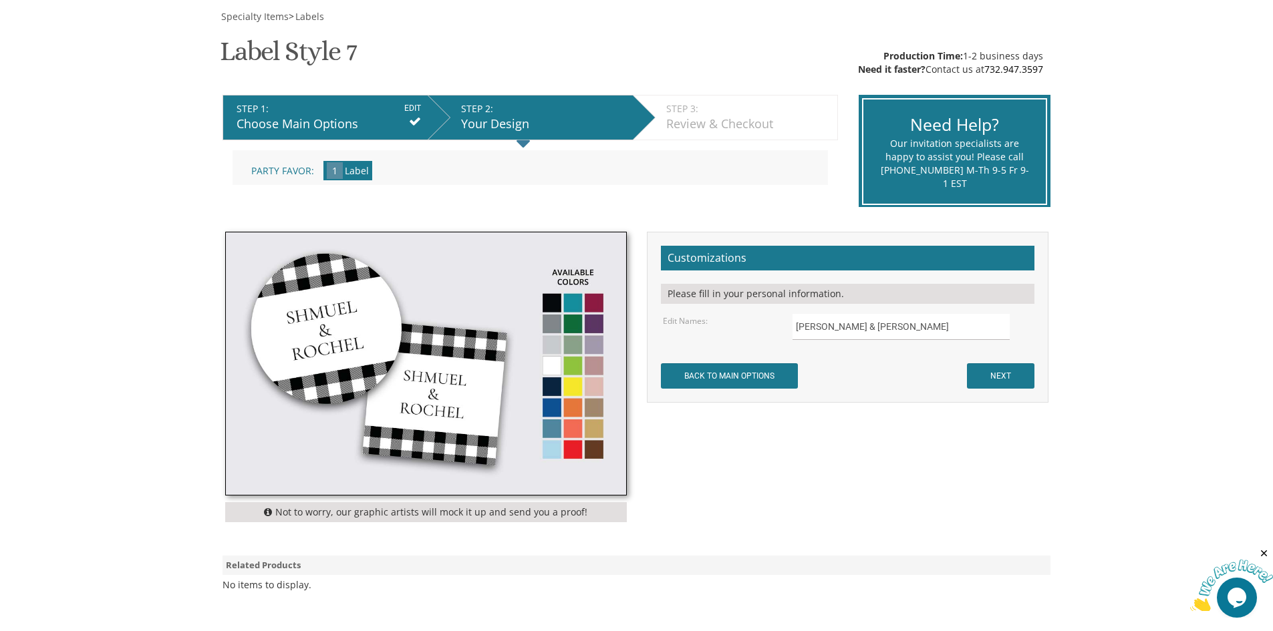
scroll to position [200, 0]
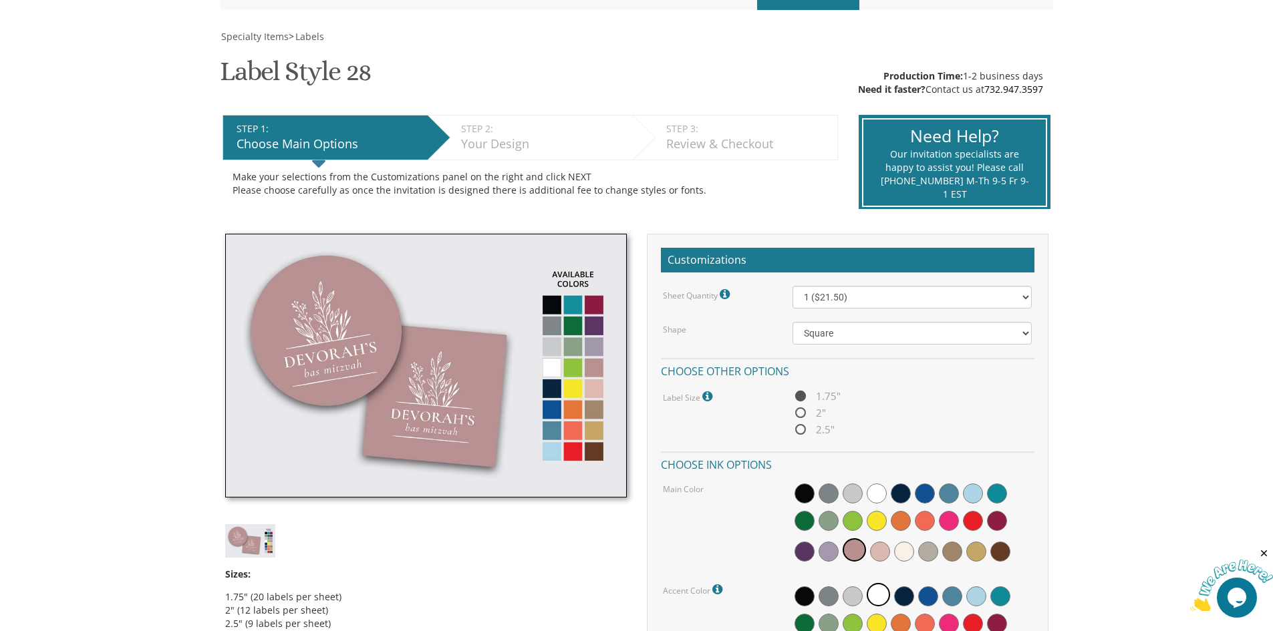
scroll to position [200, 0]
